Goal: Information Seeking & Learning: Understand process/instructions

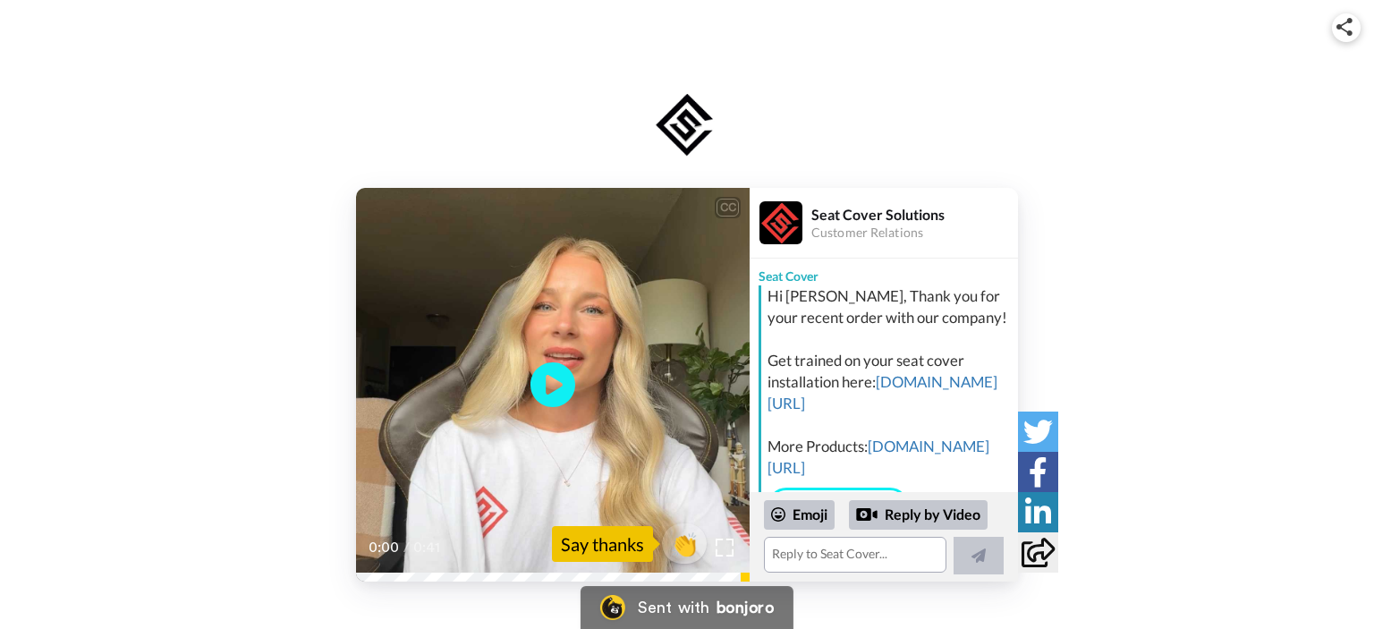
click at [107, 344] on div "CC Play/Pause 0:00 / 0:41 👏 Say thanks Seat Cover Solutions Customer Relations …" at bounding box center [687, 385] width 1374 height 394
click at [551, 389] on icon "Play/Pause" at bounding box center [552, 385] width 47 height 85
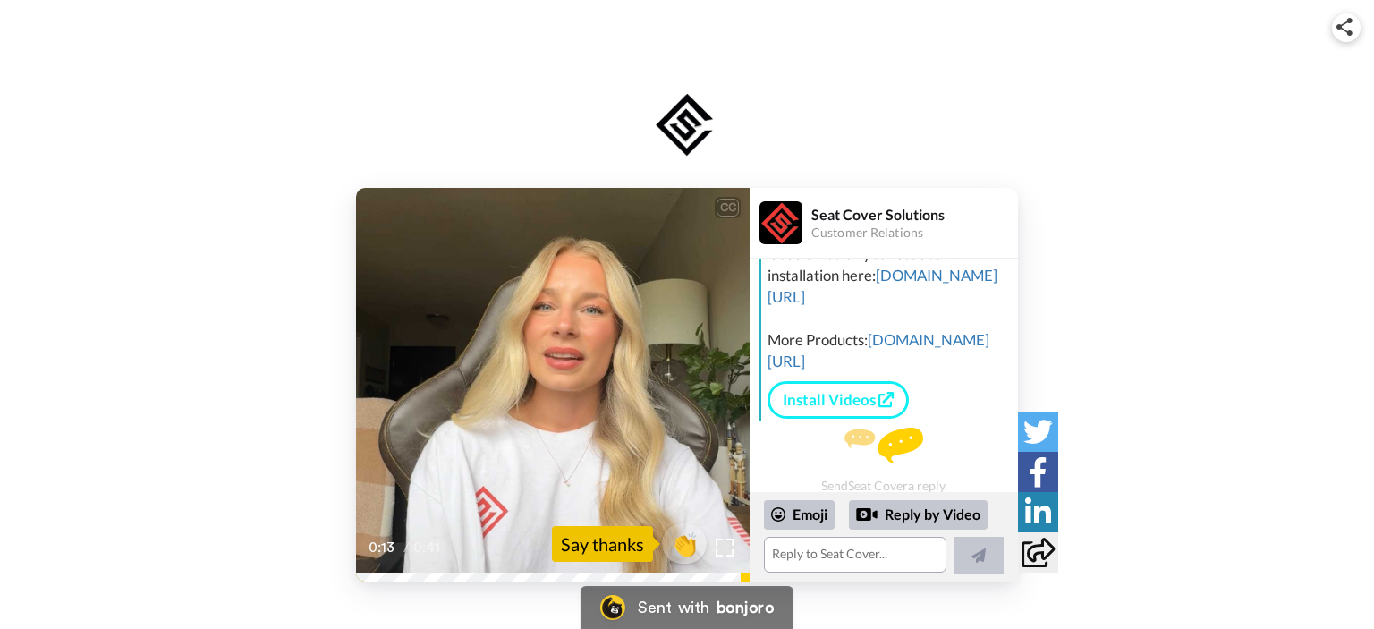
scroll to position [159, 0]
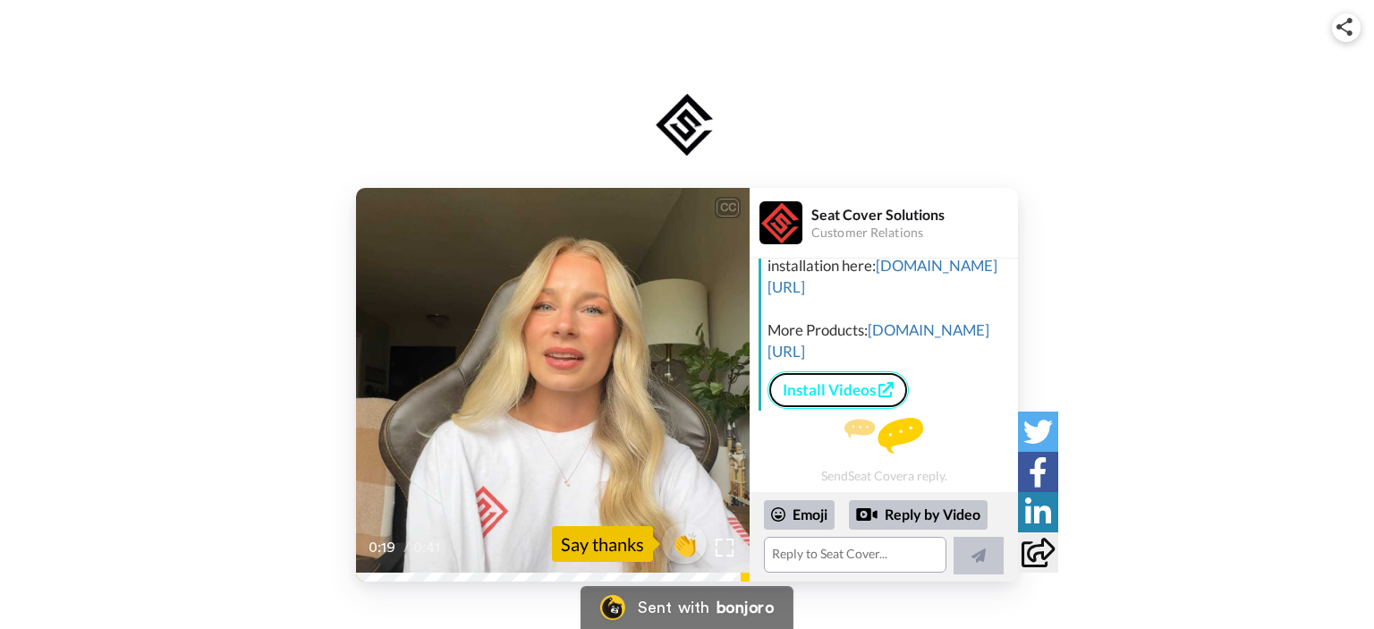
click at [834, 393] on link "Install Videos" at bounding box center [837, 390] width 141 height 38
click at [822, 393] on link "Install Videos" at bounding box center [837, 390] width 141 height 38
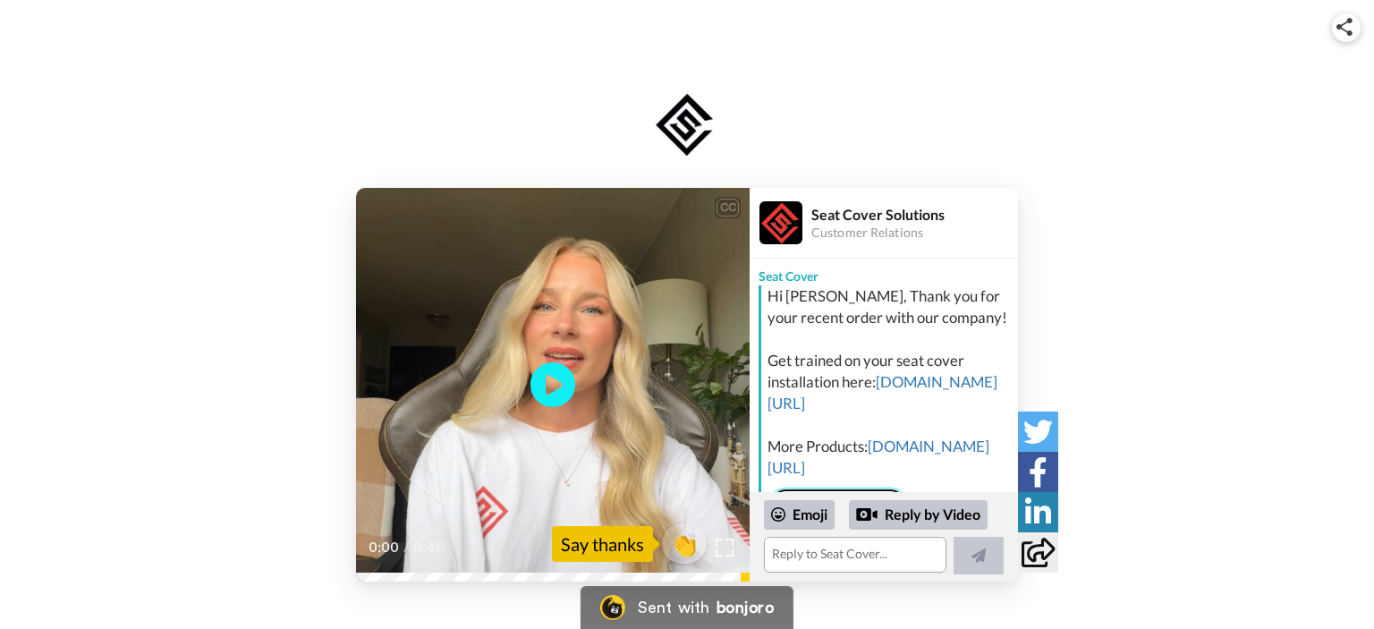
scroll to position [89, 0]
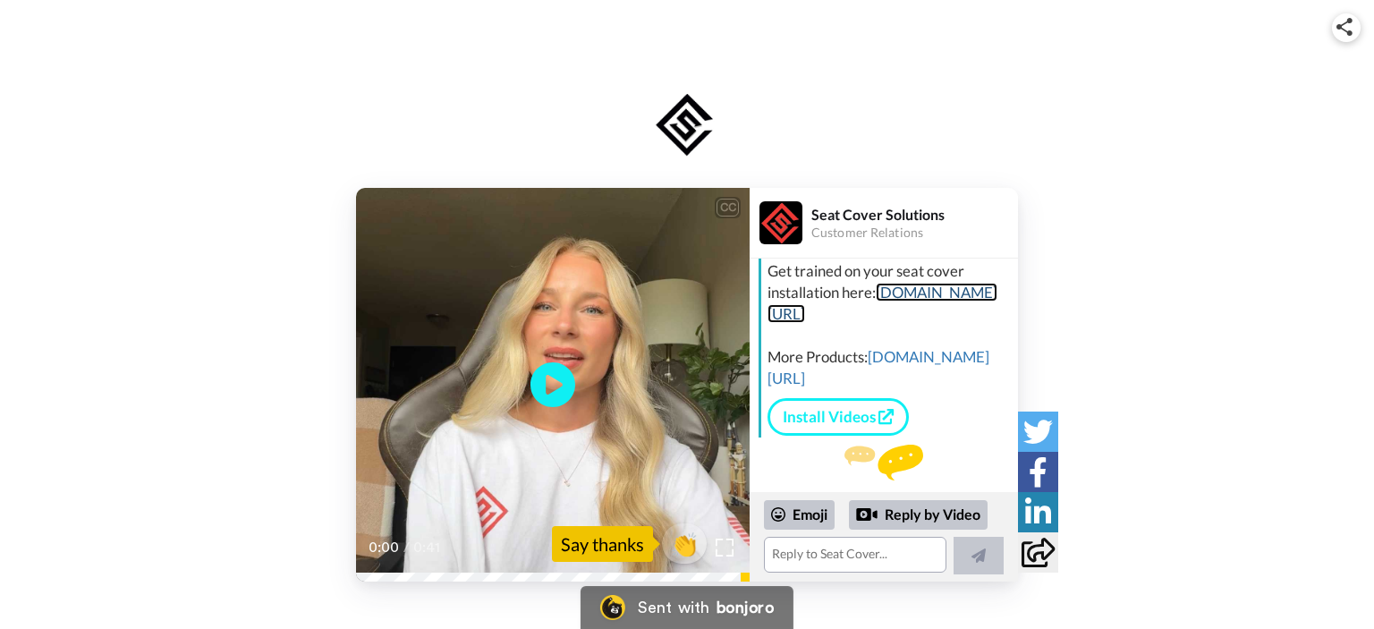
click at [816, 323] on link "[DOMAIN_NAME][URL]" at bounding box center [882, 303] width 230 height 40
